Goal: Transaction & Acquisition: Book appointment/travel/reservation

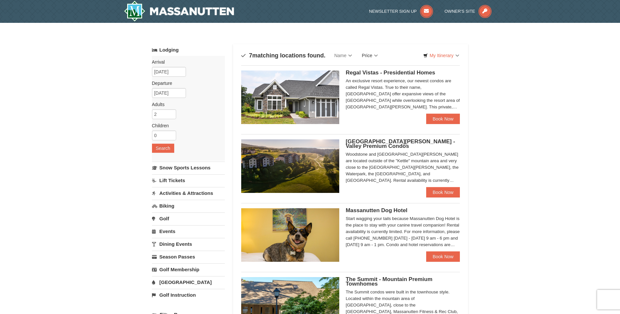
click at [371, 56] on link "Price" at bounding box center [370, 55] width 26 height 13
click at [376, 71] on link "Price (Low to High)" at bounding box center [383, 69] width 52 height 8
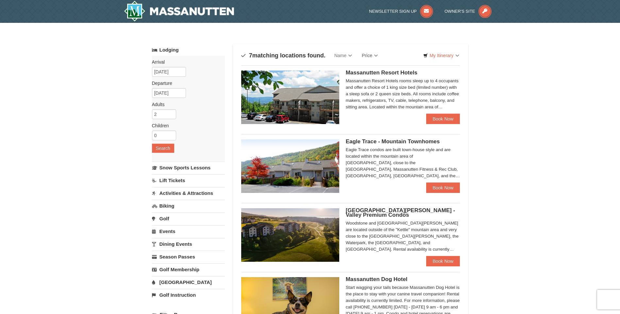
click at [425, 116] on div "Massanutten Resort Hotels Hotel King Room $172.00 Hotel Queen Room" at bounding box center [350, 94] width 219 height 59
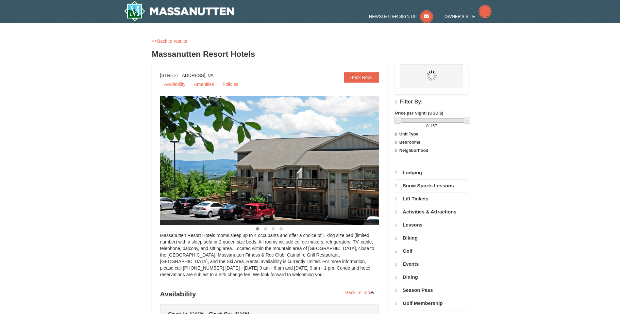
select select "9"
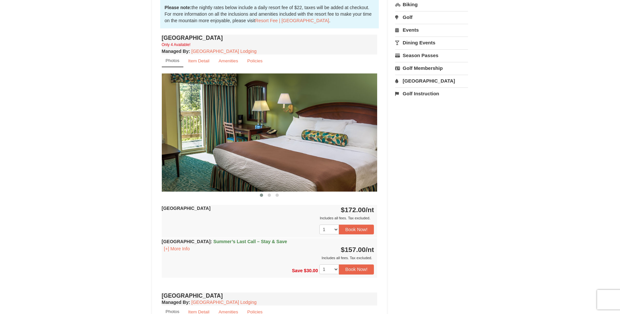
scroll to position [229, 0]
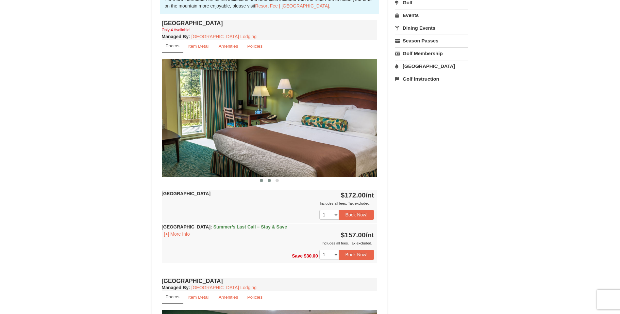
click at [270, 180] on span at bounding box center [268, 180] width 3 height 3
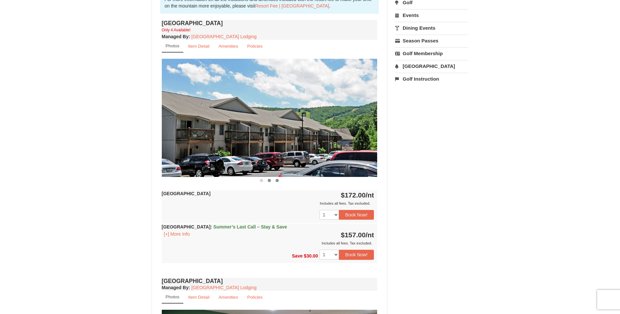
click at [275, 180] on span at bounding box center [276, 180] width 3 height 3
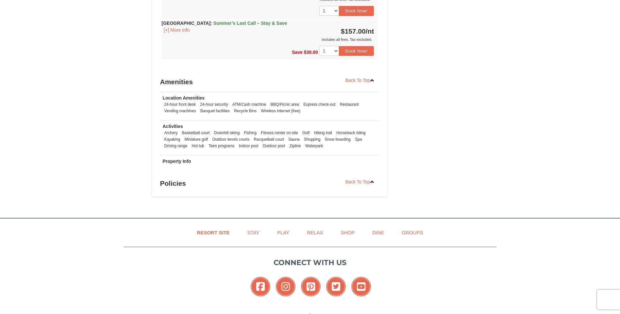
scroll to position [686, 0]
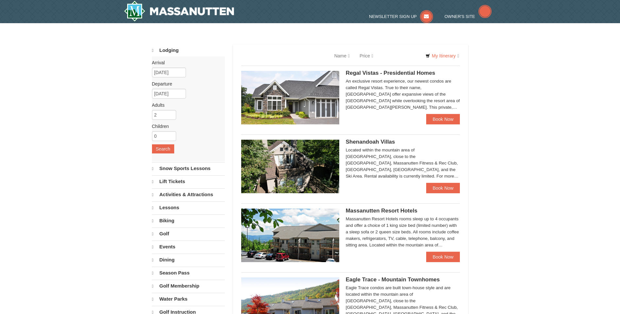
select select "9"
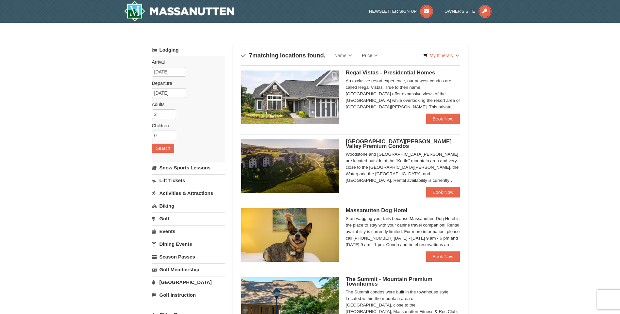
click at [365, 56] on link "Price" at bounding box center [370, 55] width 26 height 13
click at [368, 78] on link "Price (High to Low)" at bounding box center [383, 77] width 52 height 8
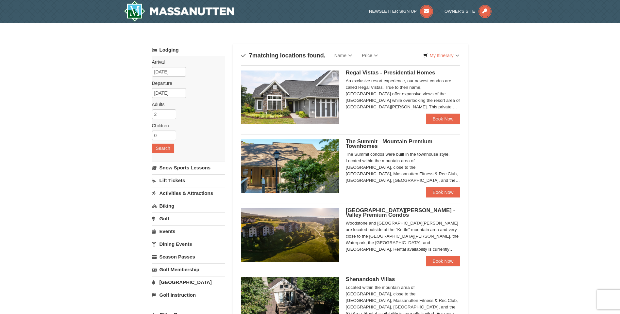
click at [366, 55] on link "Price" at bounding box center [370, 55] width 26 height 13
click at [370, 68] on link "Price (Low to High)" at bounding box center [383, 69] width 52 height 8
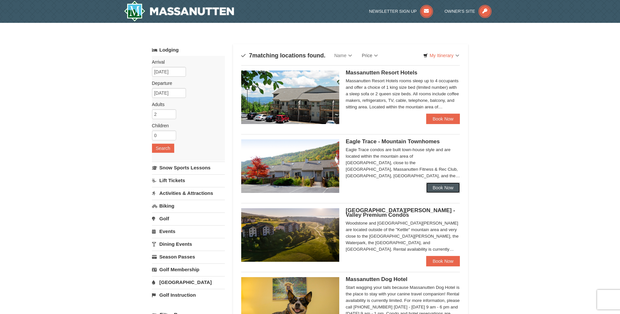
click at [438, 188] on link "Book Now" at bounding box center [443, 188] width 34 height 10
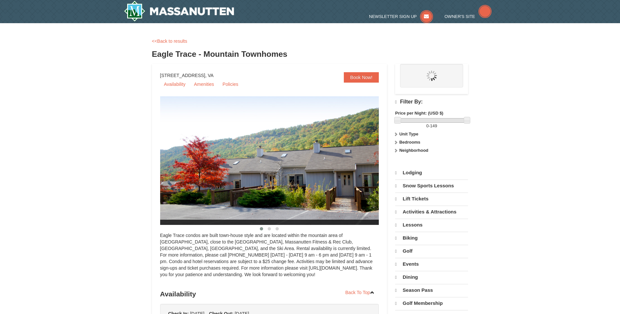
select select "9"
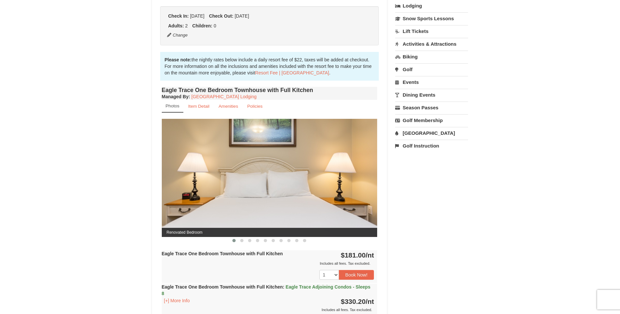
scroll to position [229, 0]
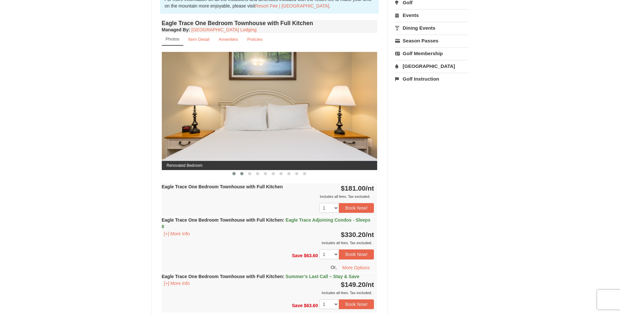
click at [245, 173] on button at bounding box center [242, 173] width 8 height 7
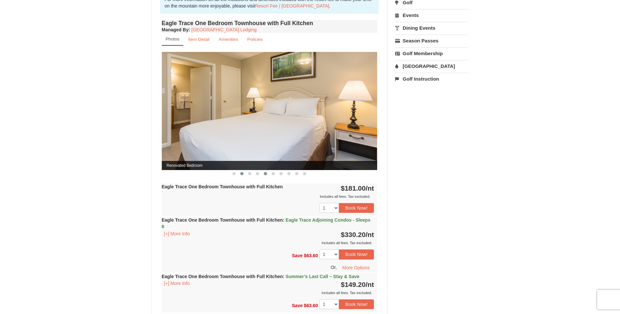
click at [264, 173] on span at bounding box center [265, 173] width 3 height 3
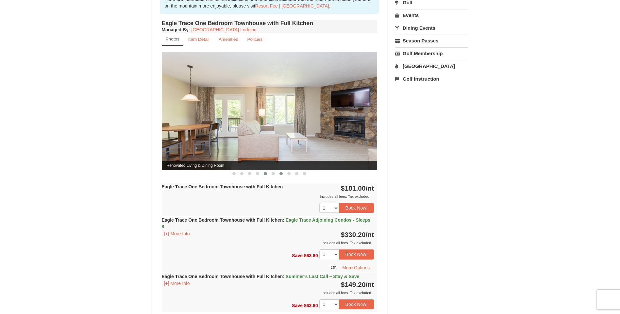
click at [278, 176] on button at bounding box center [281, 173] width 8 height 7
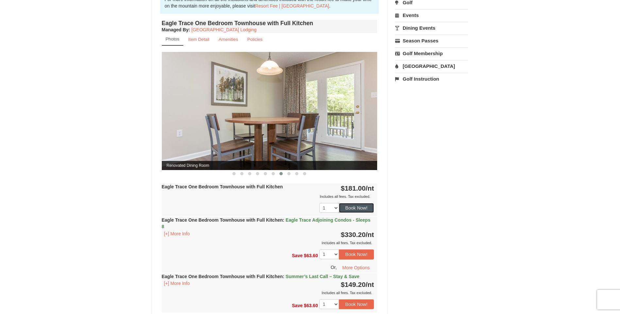
click at [348, 210] on button "Book Now!" at bounding box center [356, 208] width 35 height 10
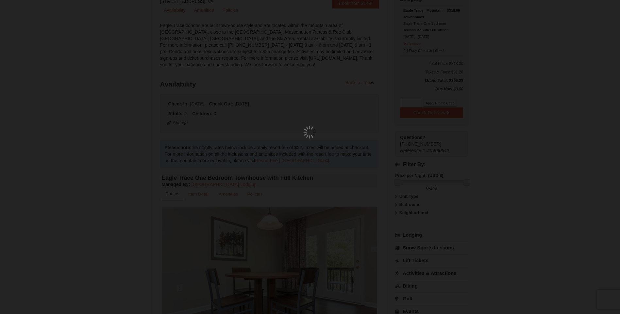
scroll to position [64, 0]
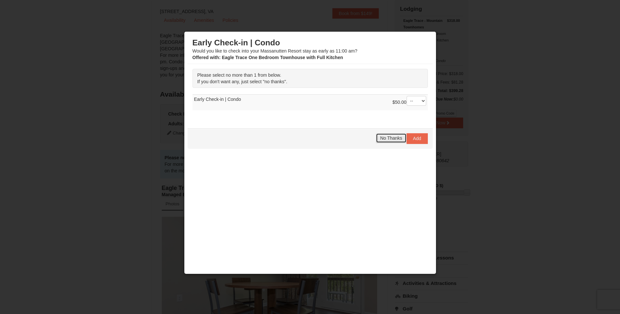
click at [388, 140] on span "No Thanks" at bounding box center [391, 138] width 22 height 5
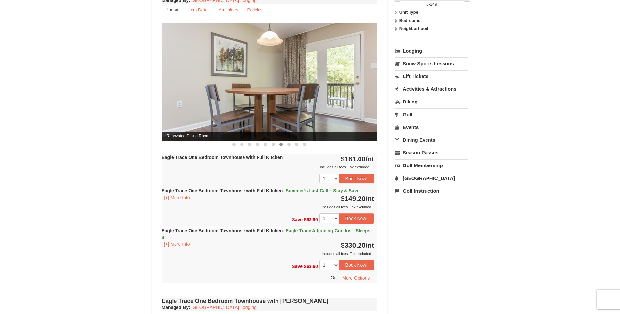
scroll to position [260, 0]
